Goal: Task Accomplishment & Management: Use online tool/utility

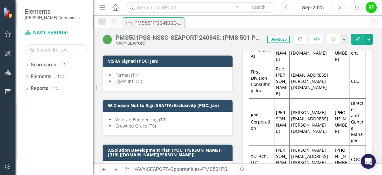
scroll to position [1158, 0]
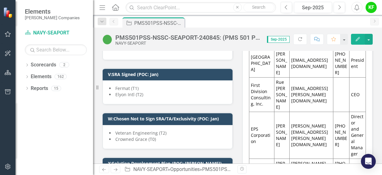
drag, startPoint x: 283, startPoint y: 96, endPoint x: 299, endPoint y: 104, distance: 18.0
click at [299, 21] on td "[EMAIL_ADDRESS][DOMAIN_NAME]" at bounding box center [311, 7] width 44 height 28
click at [291, 21] on td "[EMAIL_ADDRESS][DOMAIN_NAME]" at bounding box center [311, 7] width 44 height 28
click at [289, 21] on td "[EMAIL_ADDRESS][DOMAIN_NAME]" at bounding box center [311, 7] width 44 height 28
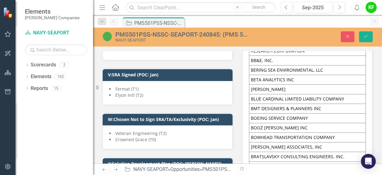
type textarea "<table dir="ltr" border="1" cellspacing="0" cellpadding="0" data-sheets-root="1…"
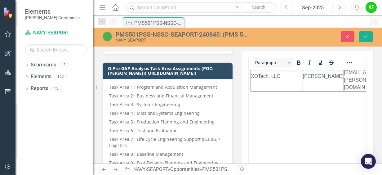
scroll to position [496, 0]
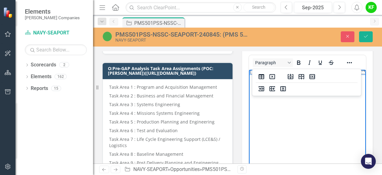
copy td "[EMAIL_ADDRESS][DOMAIN_NAME]"
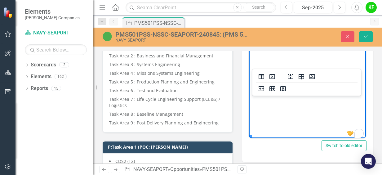
scroll to position [631, 0]
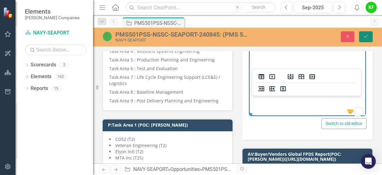
drag, startPoint x: 364, startPoint y: 34, endPoint x: 91, endPoint y: 65, distance: 274.6
click at [364, 34] on icon "Save" at bounding box center [366, 36] width 6 height 4
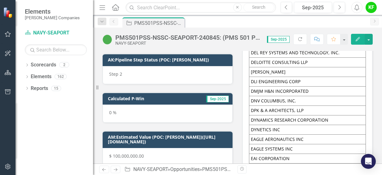
scroll to position [2448, 0]
